Goal: Use online tool/utility: Utilize a website feature to perform a specific function

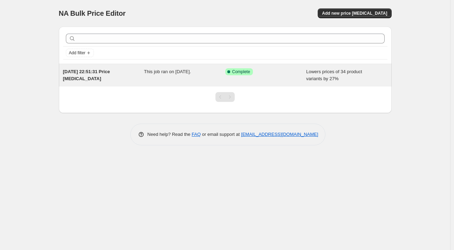
click at [281, 79] on div "Success Complete Complete" at bounding box center [265, 75] width 81 height 14
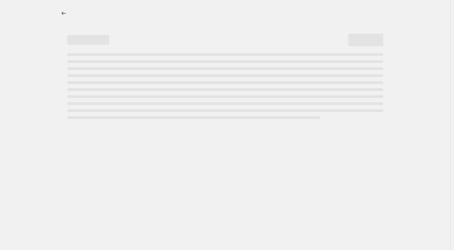
select select "percentage"
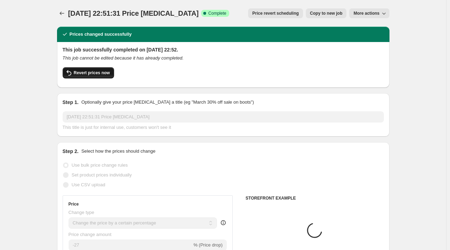
click at [97, 73] on span "Revert prices now" at bounding box center [92, 73] width 36 height 6
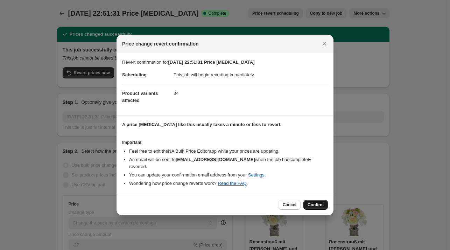
click at [314, 202] on span "Confirm" at bounding box center [316, 205] width 16 height 6
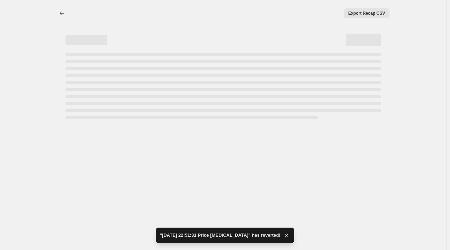
select select "percentage"
